Goal: Register for event/course

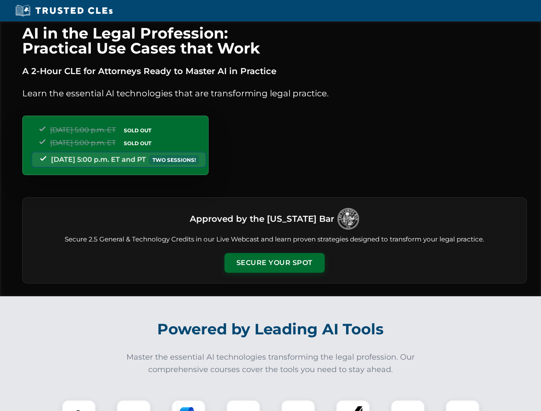
click at [274, 263] on button "Secure Your Spot" at bounding box center [274, 263] width 100 height 20
click at [79, 406] on img at bounding box center [78, 417] width 25 height 25
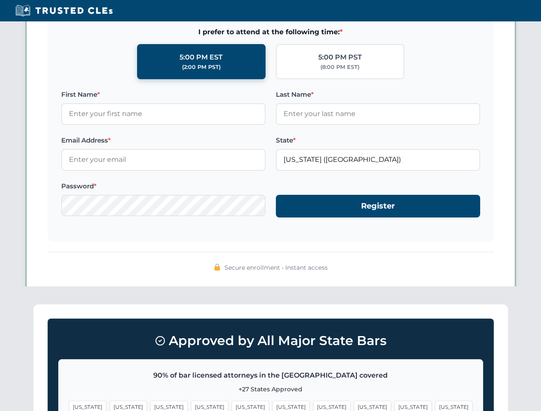
click at [313, 406] on span "[US_STATE]" at bounding box center [331, 407] width 37 height 12
click at [395, 406] on span "[US_STATE]" at bounding box center [413, 407] width 37 height 12
